Goal: Transaction & Acquisition: Purchase product/service

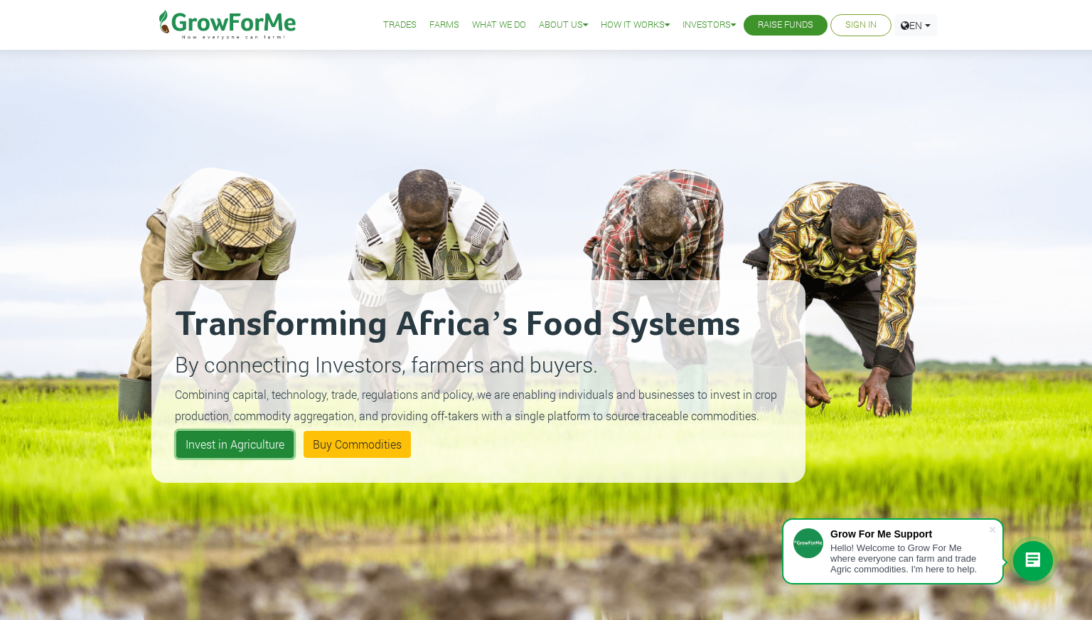
click at [276, 439] on link "Invest in Agriculture" at bounding box center [234, 444] width 117 height 27
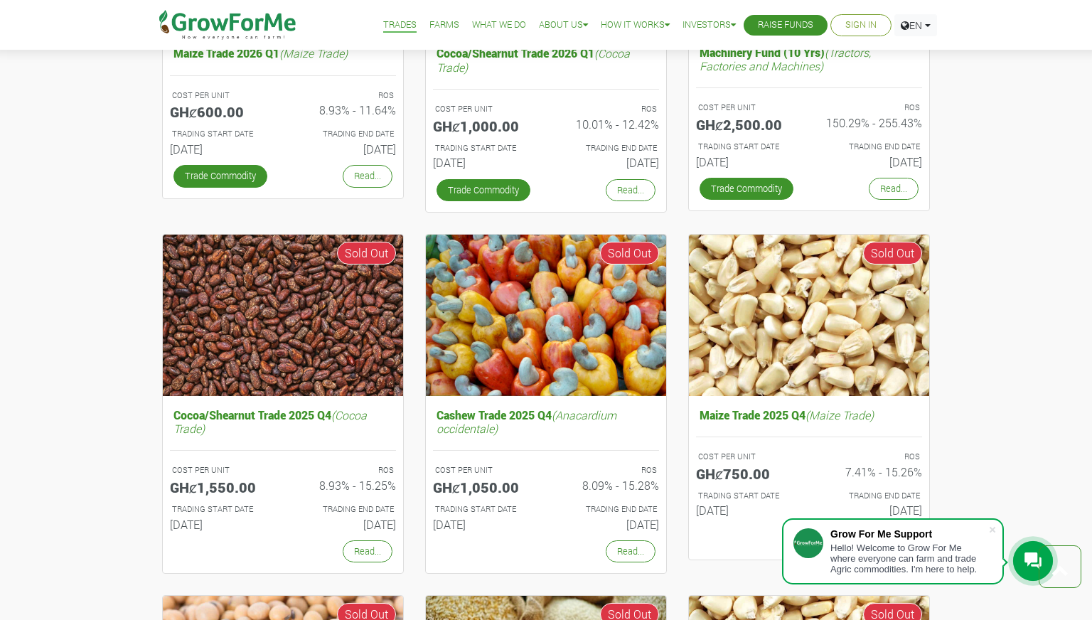
scroll to position [712, 0]
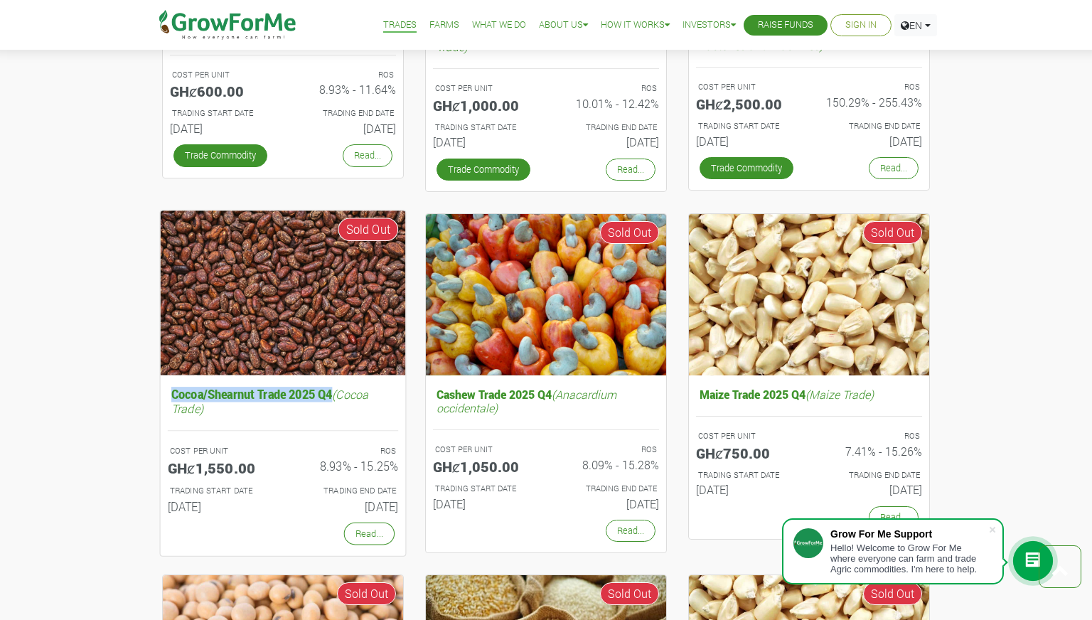
drag, startPoint x: 131, startPoint y: 396, endPoint x: 333, endPoint y: 399, distance: 201.9
click at [333, 399] on div "Rice Trade 2026 Q1 (Oryza Sativa) COST PER UNIT GHȼ500.00 ROS 8.63% - 11.71% TR…" at bounding box center [546, 224] width 1092 height 1508
copy h5 "Cocoa/Shearnut Trade 2025 Q4"
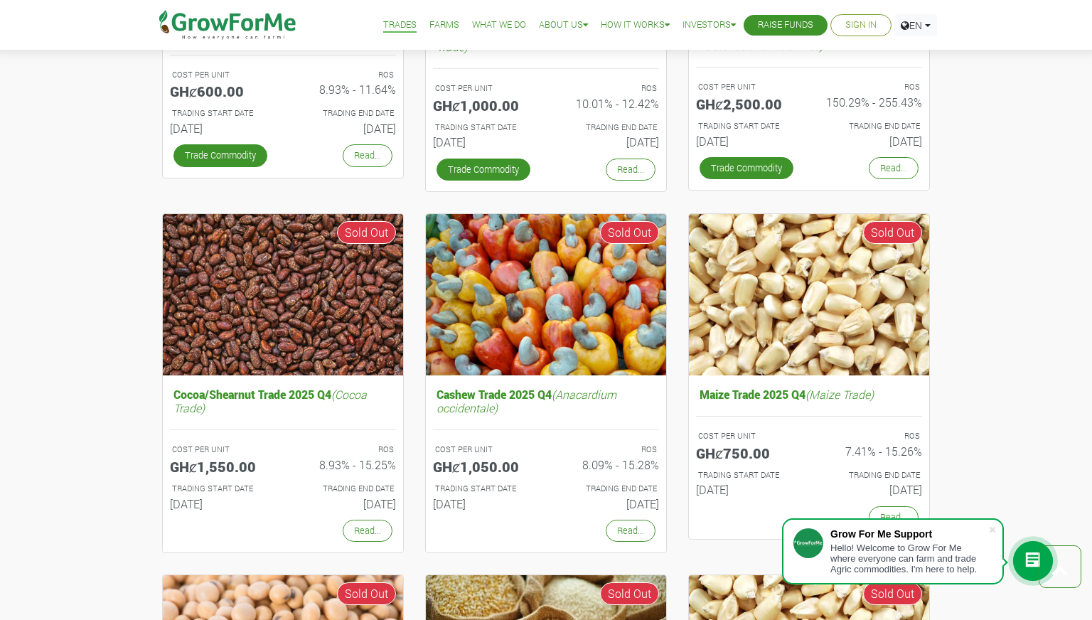
click at [412, 395] on div "Cocoa/Shearnut Trade 2025 Q4 (Cocoa Trade) COST PER UNIT GHȼ1,550.00 ROS 8.93% …" at bounding box center [282, 386] width 263 height 347
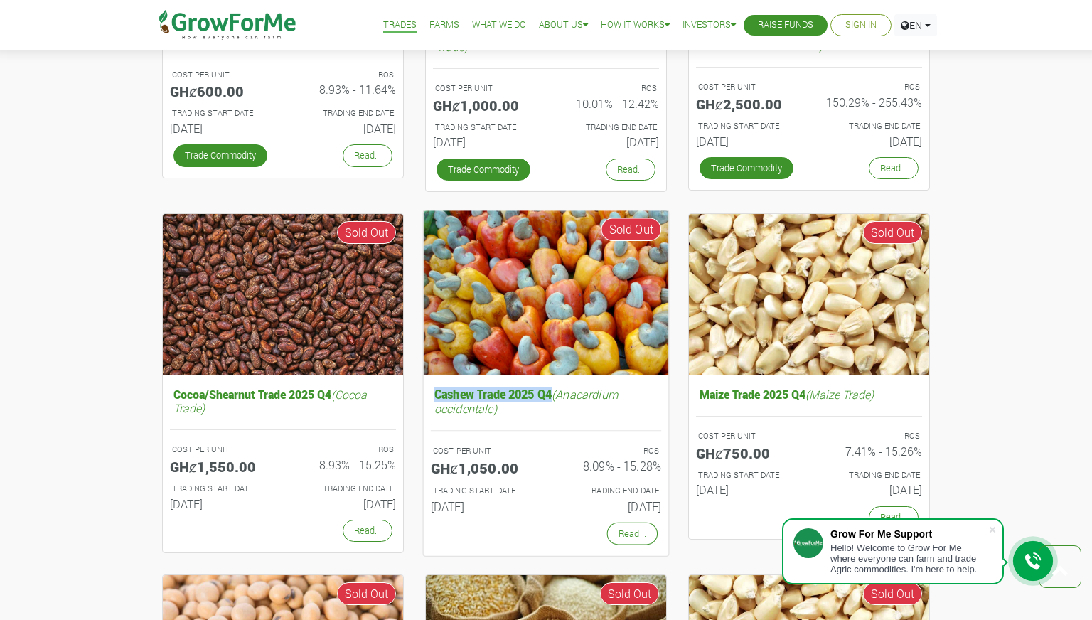
drag, startPoint x: 414, startPoint y: 395, endPoint x: 552, endPoint y: 398, distance: 137.9
click at [552, 398] on div "Cashew Trade 2025 Q4 (Anacardium occidentale) COST PER UNIT GHȼ1,050.00 ROS 8.0…" at bounding box center [545, 386] width 263 height 347
copy h5 "Cashew Trade 2025 Q4"
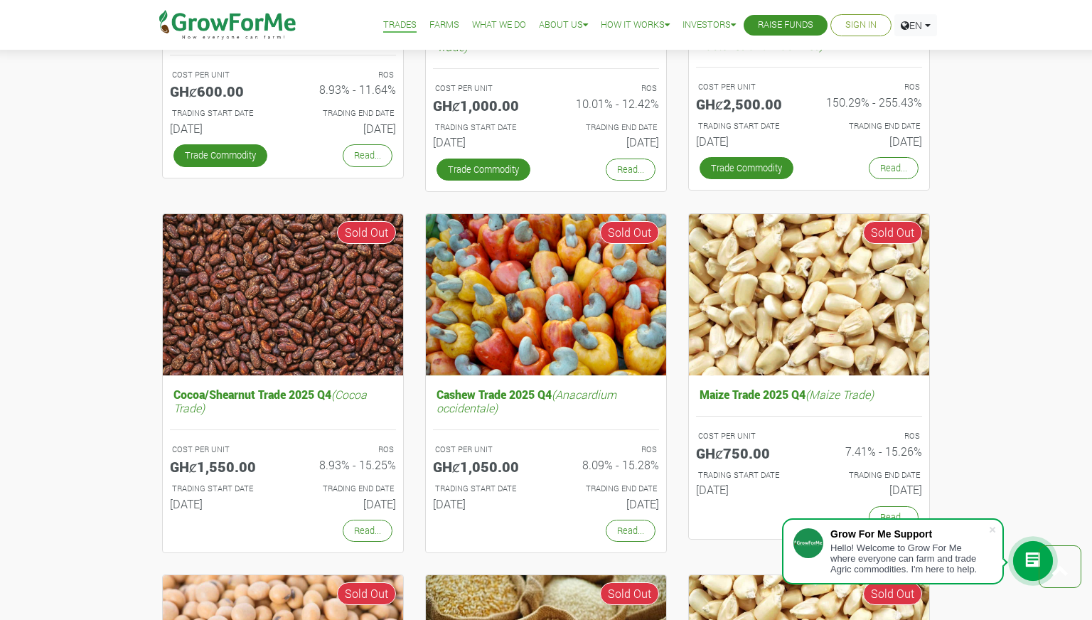
click at [682, 394] on div "Maize Trade 2025 Q4 (Maize Trade) COST PER UNIT GHȼ750.00 ROS 7.41% - 15.26% TR…" at bounding box center [808, 386] width 263 height 347
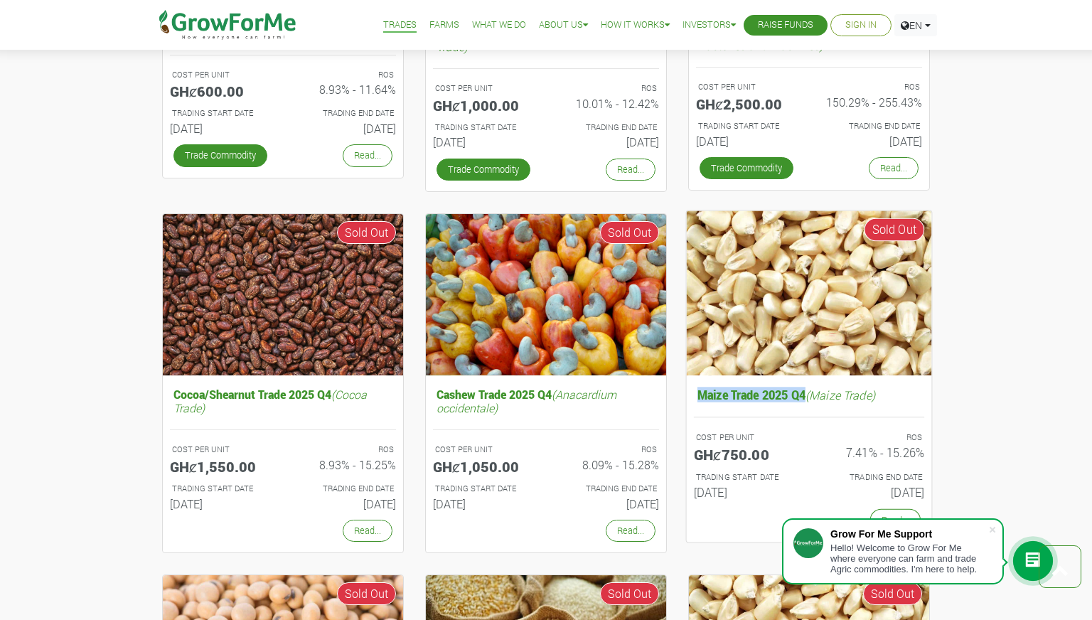
drag, startPoint x: 682, startPoint y: 394, endPoint x: 806, endPoint y: 400, distance: 124.5
click at [806, 400] on div "Maize Trade 2025 Q4 (Maize Trade) COST PER UNIT GHȼ750.00 ROS 7.41% - 15.26% TR…" at bounding box center [808, 386] width 263 height 347
copy h5 "Maize Trade 2025 Q4"
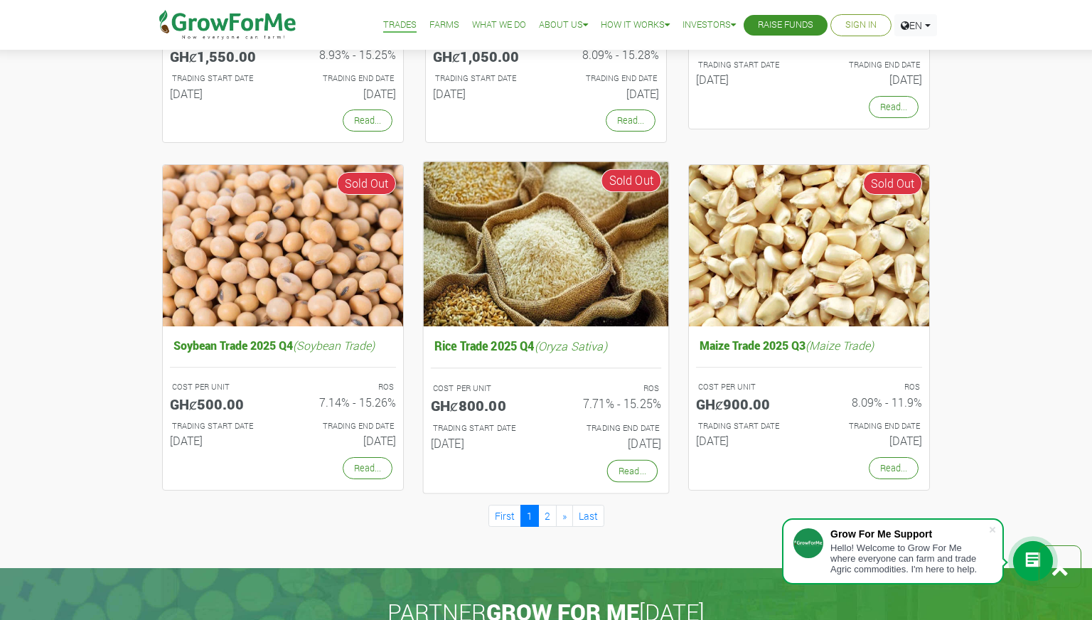
scroll to position [1138, 0]
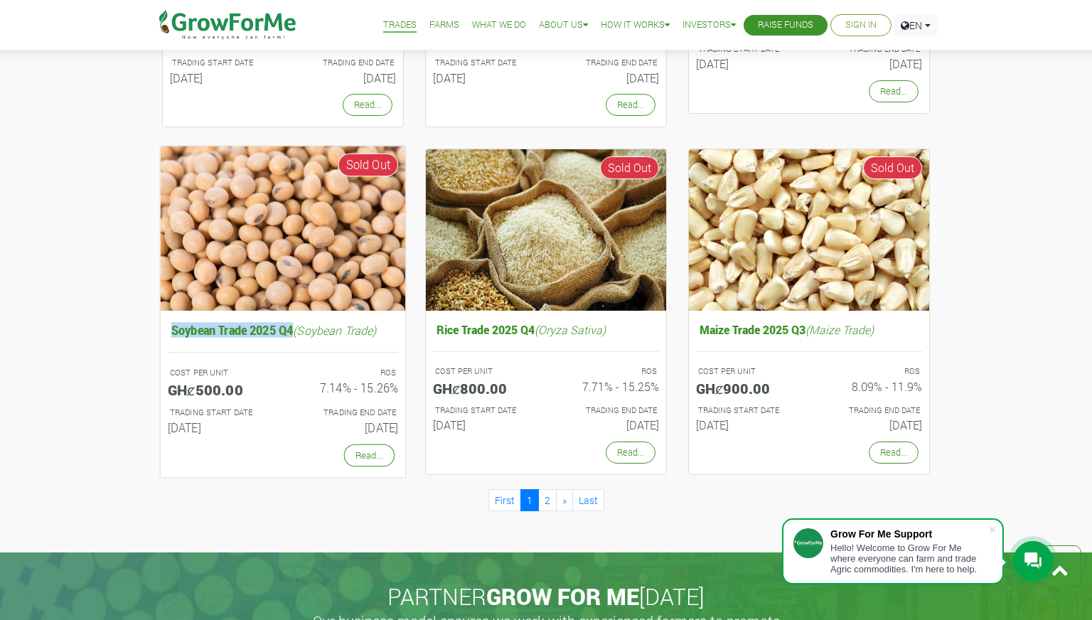
drag, startPoint x: 145, startPoint y: 327, endPoint x: 294, endPoint y: 330, distance: 148.6
copy h5 "Soybean Trade 2025 Q4"
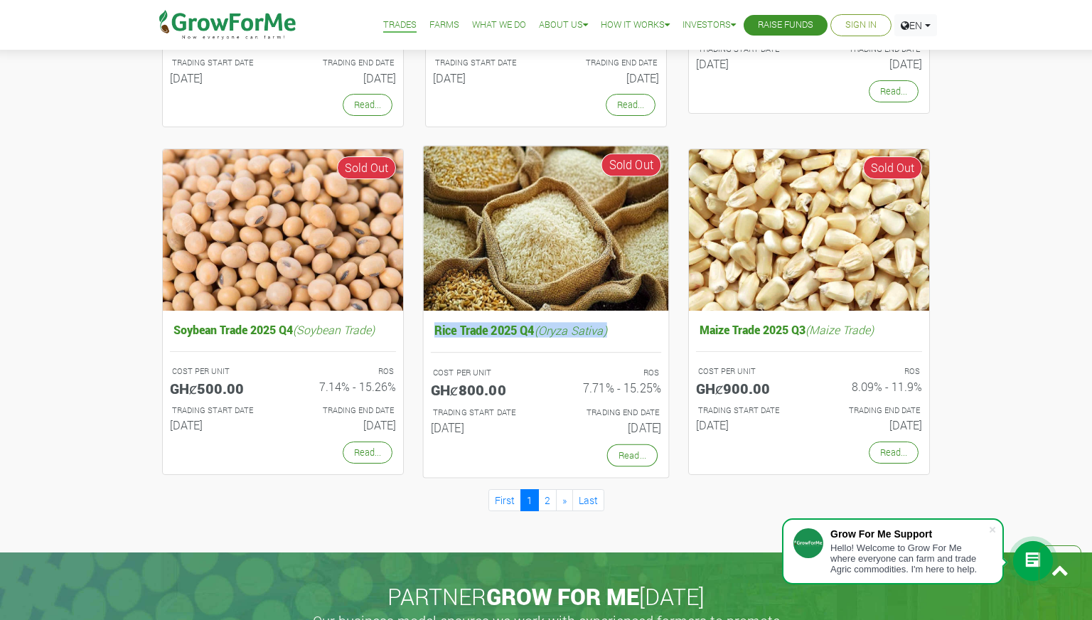
drag, startPoint x: 424, startPoint y: 331, endPoint x: 536, endPoint y: 337, distance: 112.4
click at [536, 337] on div "Rice Trade 2025 Q4 (Oryza Sativa) COST PER UNIT GHȼ800.00 ROS 7.71% - 15.25% TR…" at bounding box center [545, 315] width 263 height 333
copy h5 "Rice Trade 2025 Q4 (Oryza Sativa)"
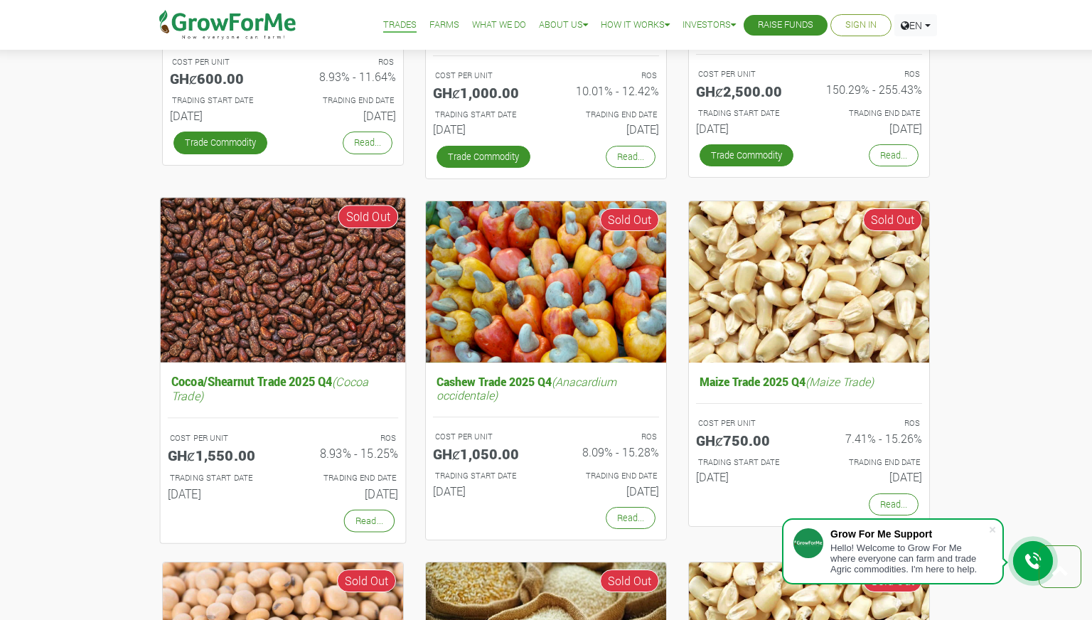
scroll to position [865, 0]
